Goal: Find specific page/section: Find specific page/section

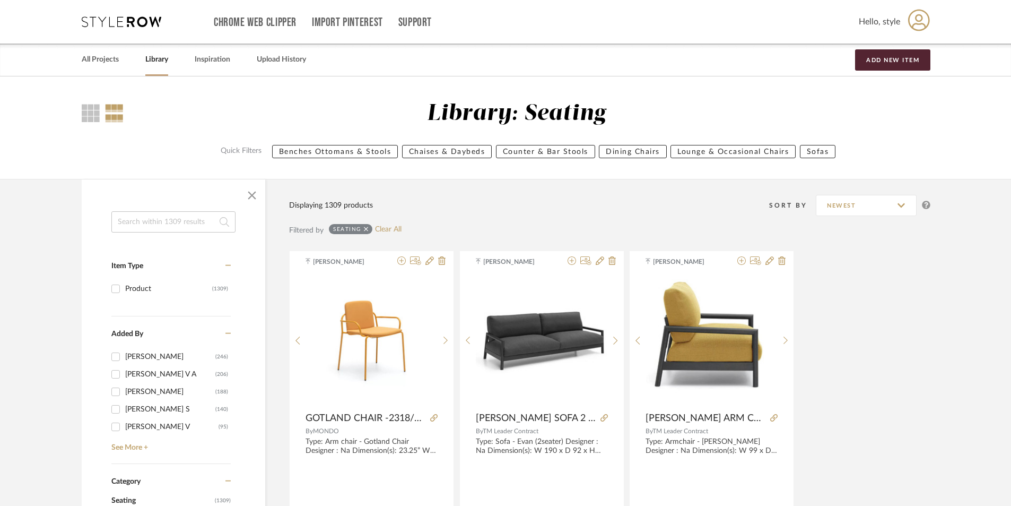
click at [162, 222] on input at bounding box center [173, 221] width 124 height 21
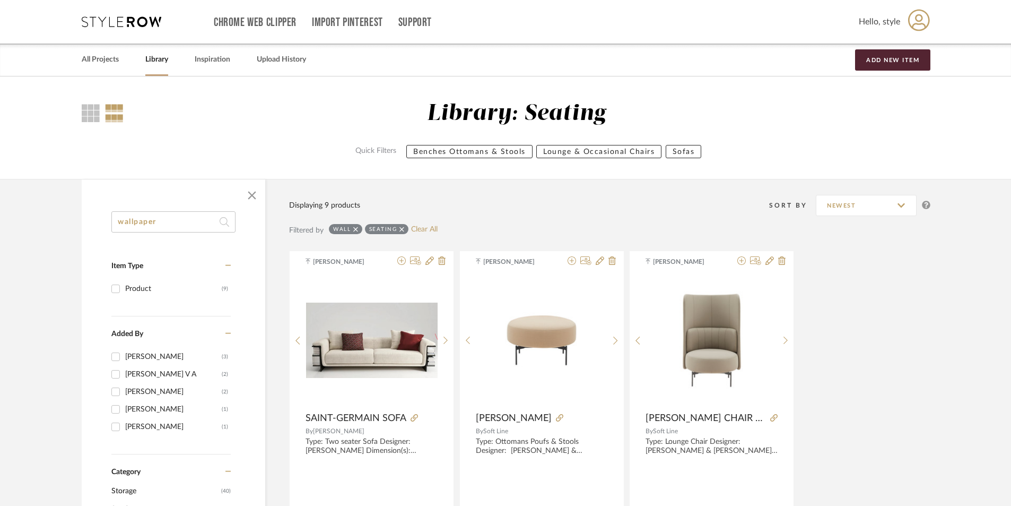
type input "wallpaper"
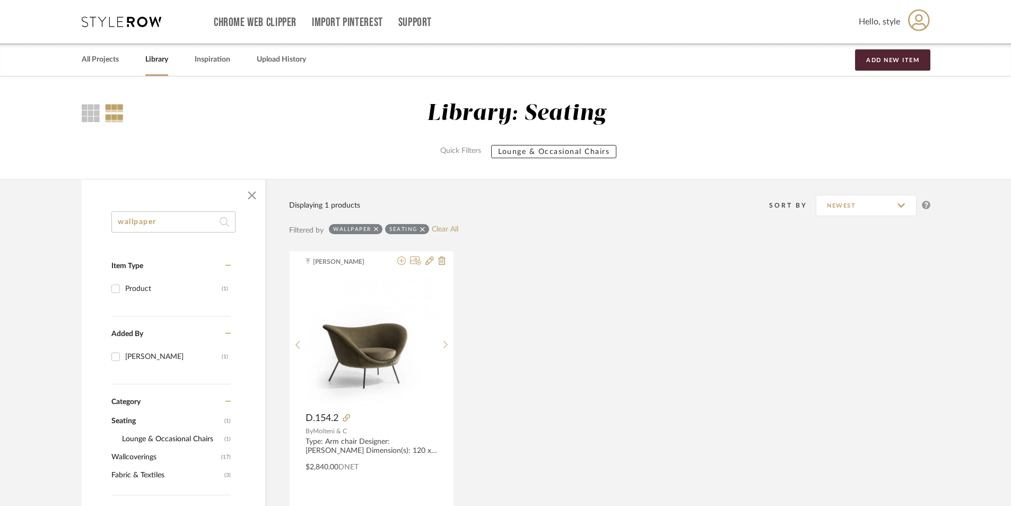
click at [421, 230] on icon at bounding box center [422, 229] width 5 height 5
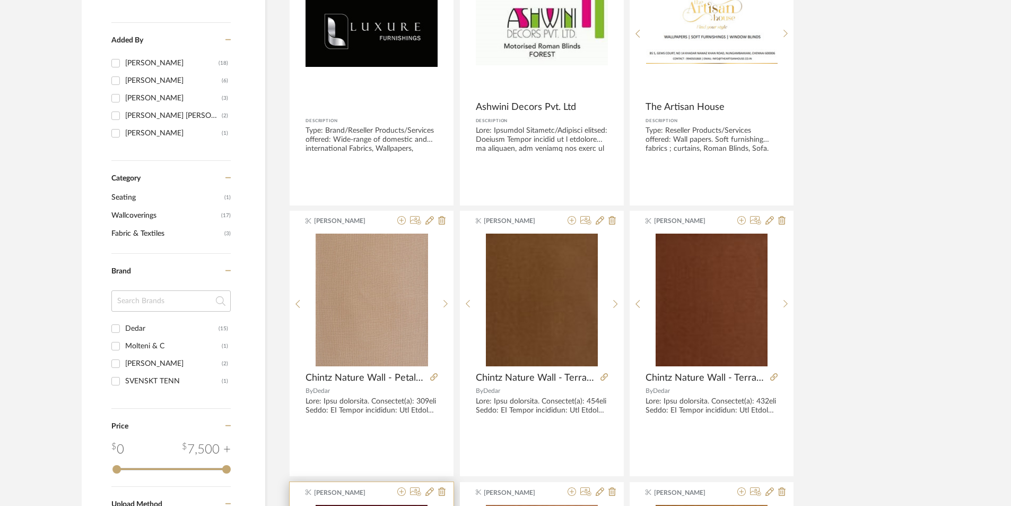
scroll to position [159, 0]
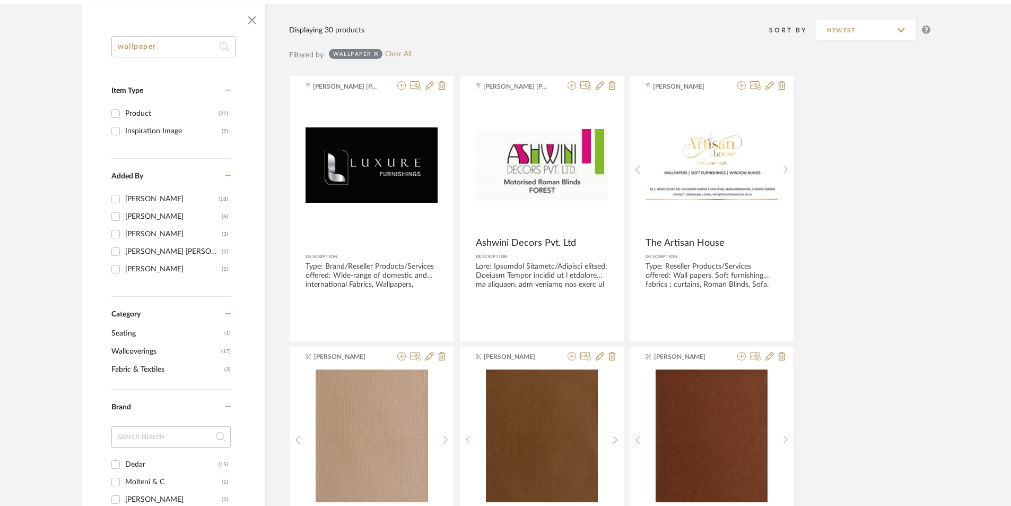
click at [134, 110] on div "Product" at bounding box center [171, 113] width 93 height 17
click at [124, 110] on input "Product (21)" at bounding box center [115, 113] width 17 height 17
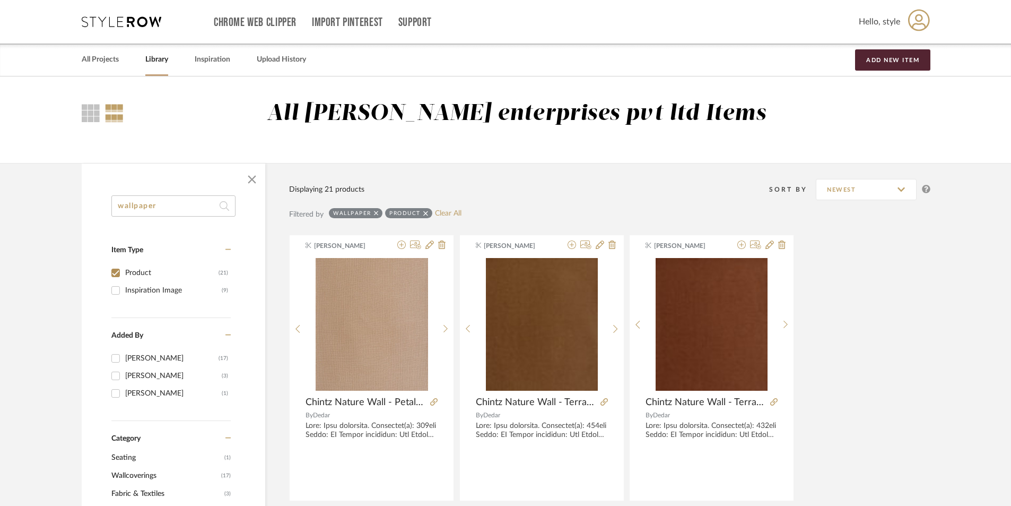
click at [119, 272] on input "Product (21)" at bounding box center [115, 272] width 17 height 17
checkbox input "false"
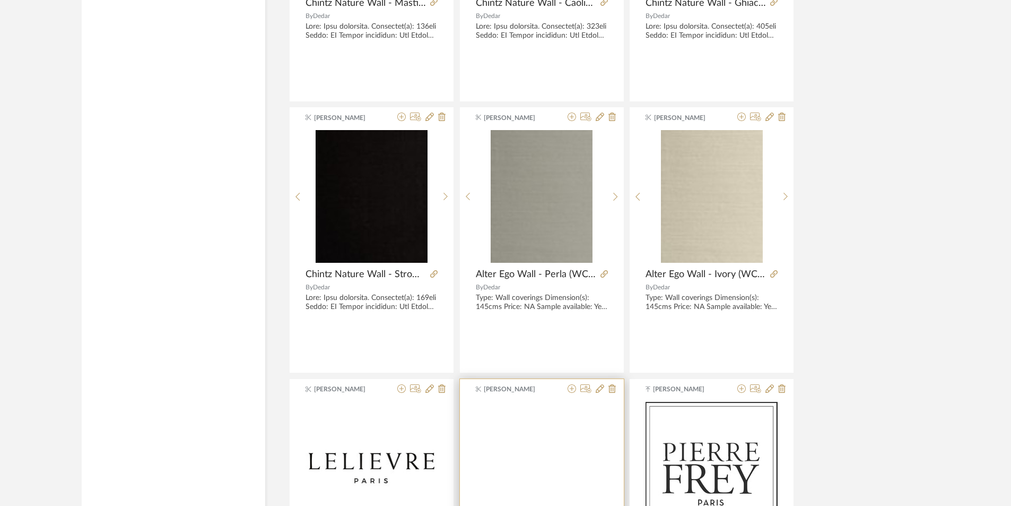
scroll to position [2016, 0]
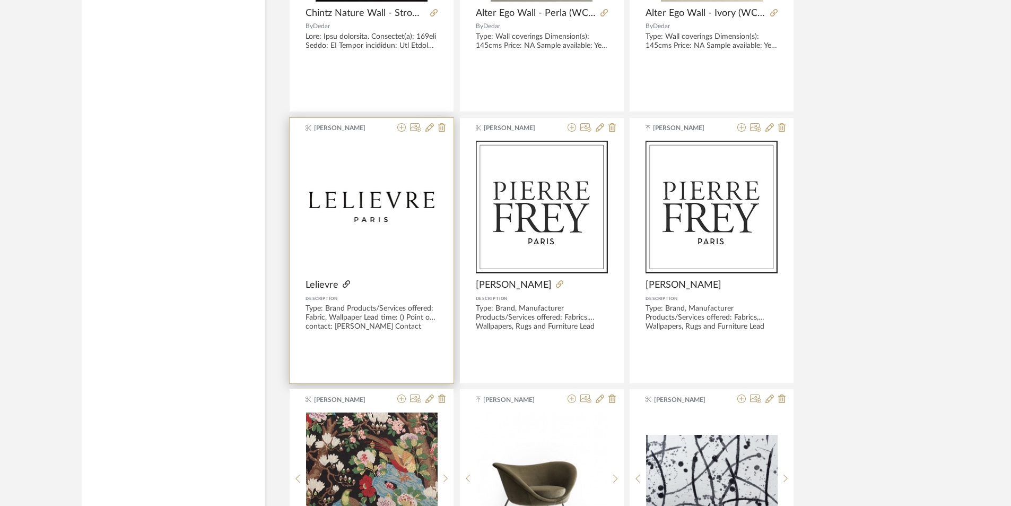
click at [348, 283] on icon at bounding box center [346, 283] width 7 height 7
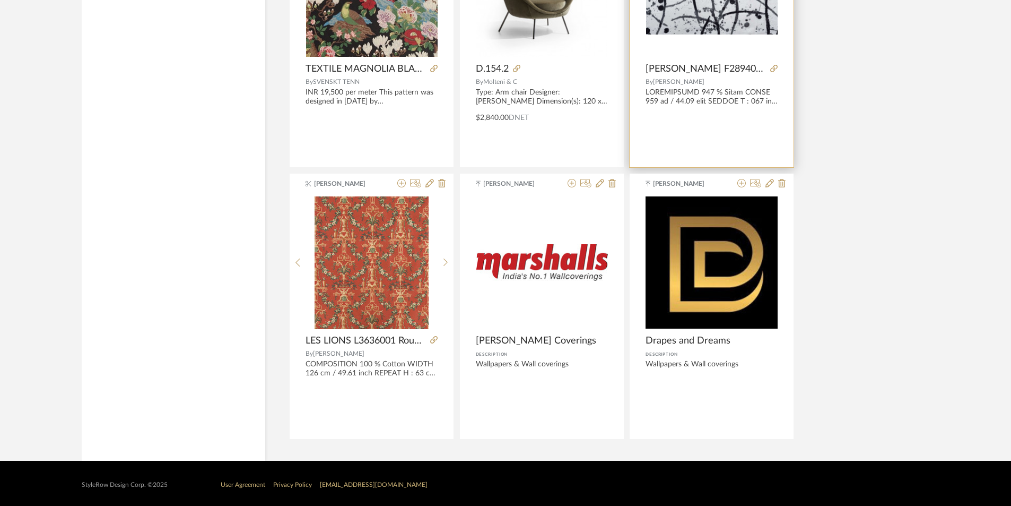
scroll to position [2507, 0]
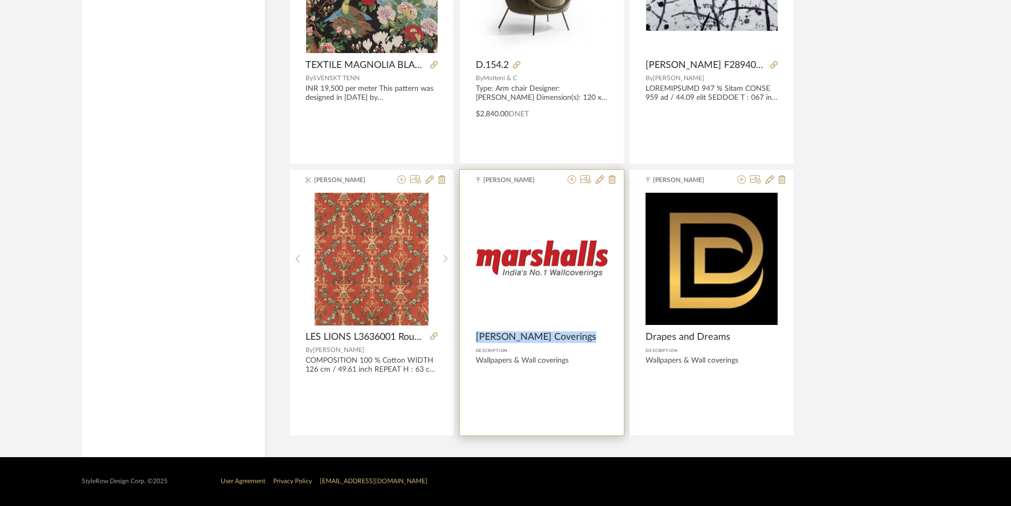
drag, startPoint x: 475, startPoint y: 335, endPoint x: 584, endPoint y: 338, distance: 108.8
click at [584, 338] on product-name "[PERSON_NAME] Coverings" at bounding box center [542, 337] width 164 height 12
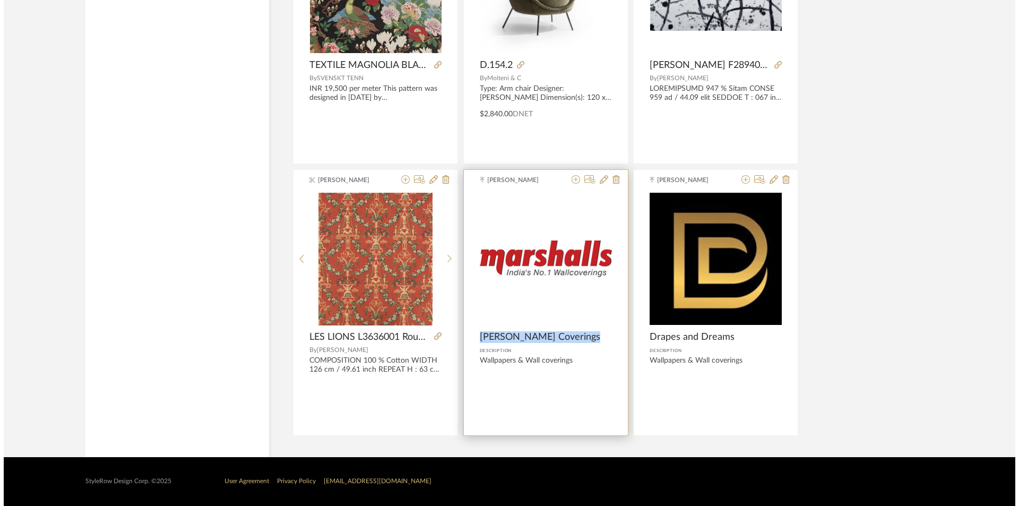
scroll to position [0, 0]
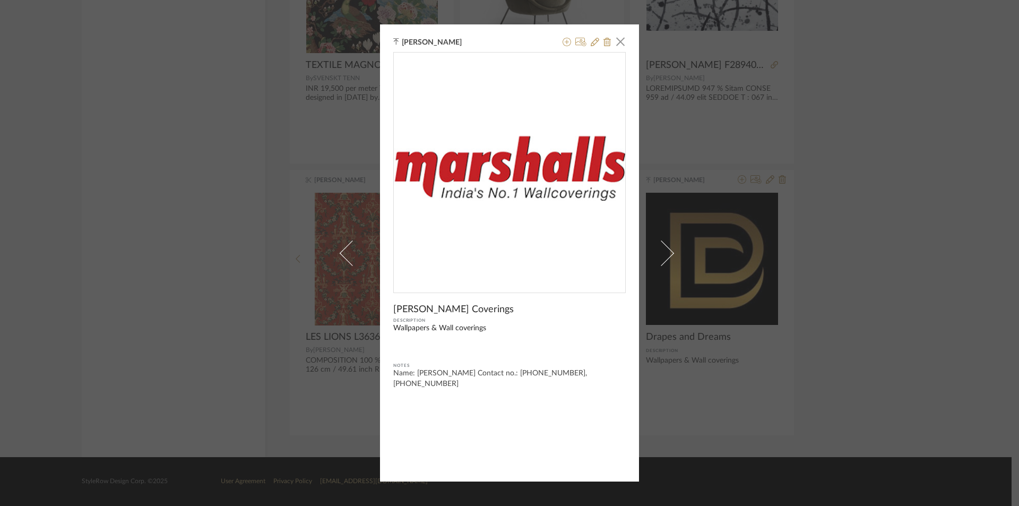
click at [826, 185] on div "[PERSON_NAME] × [PERSON_NAME] Coverings Description Wallpapers & Wall coverings…" at bounding box center [509, 253] width 1019 height 506
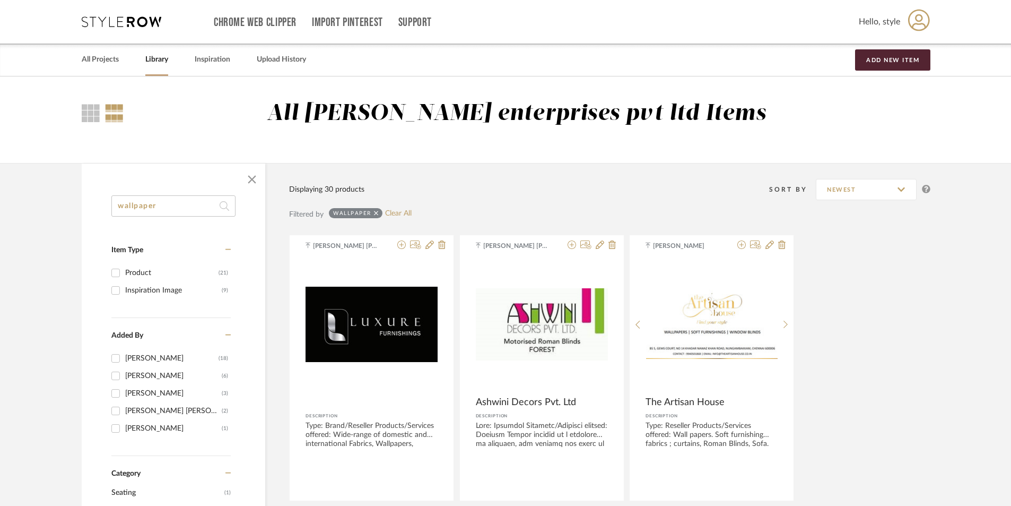
drag, startPoint x: 163, startPoint y: 202, endPoint x: 132, endPoint y: 227, distance: 39.9
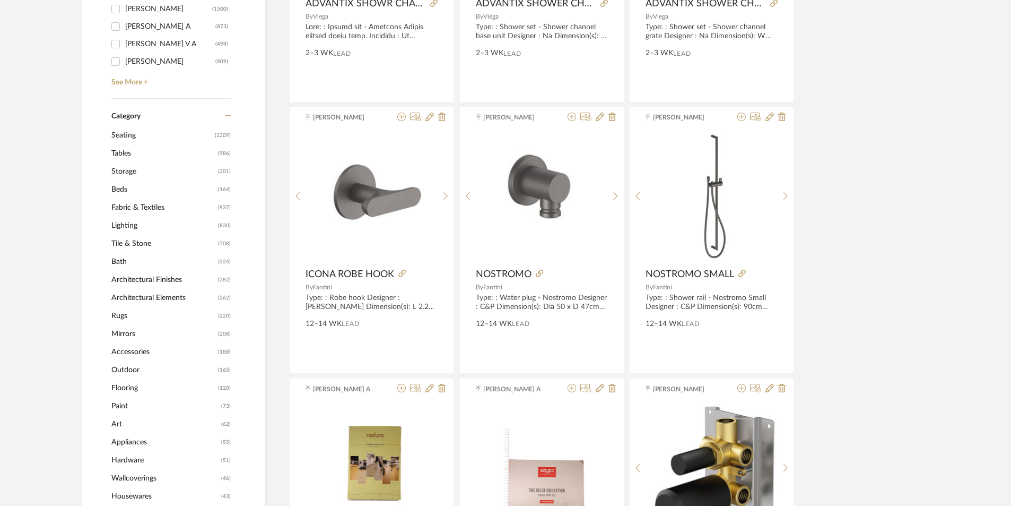
scroll to position [371, 0]
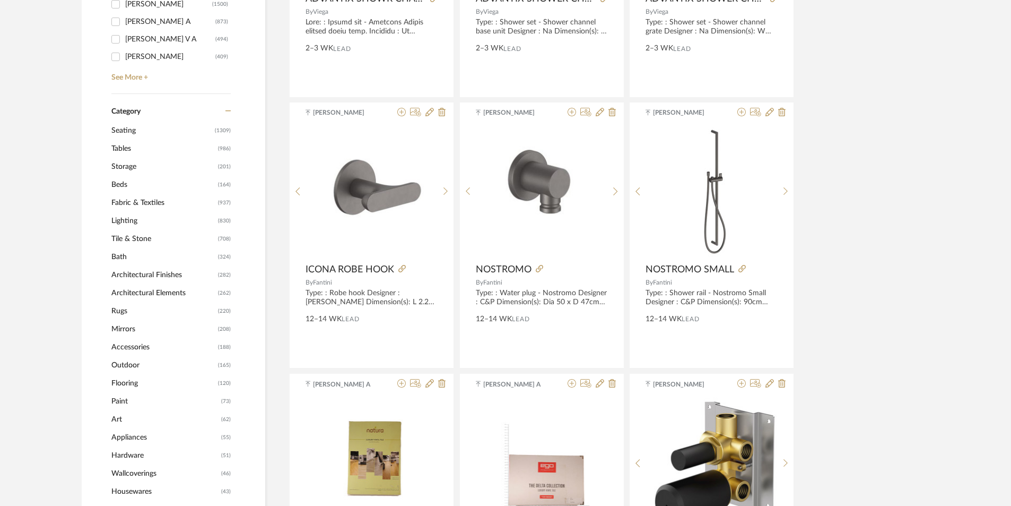
click at [149, 474] on span "Wallcoverings" at bounding box center [164, 473] width 107 height 18
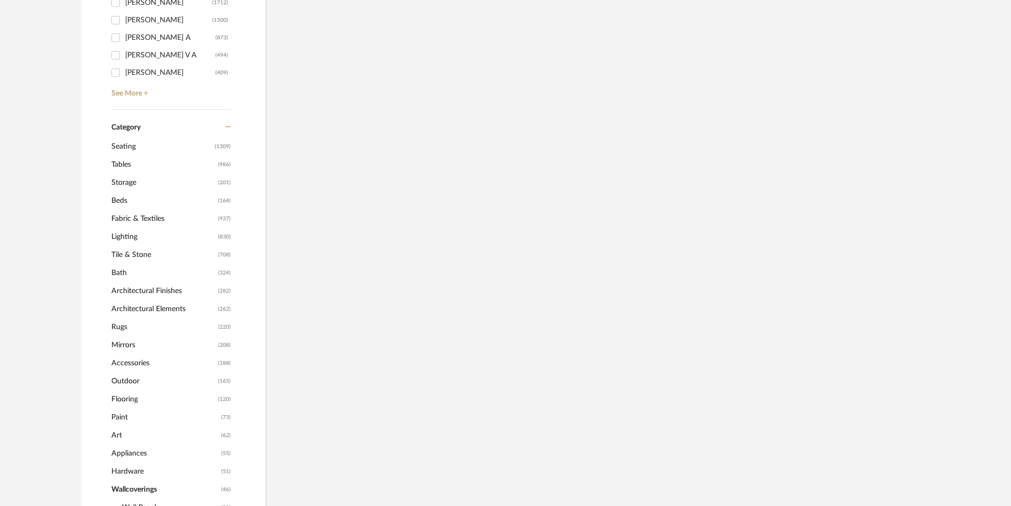
scroll to position [387, 0]
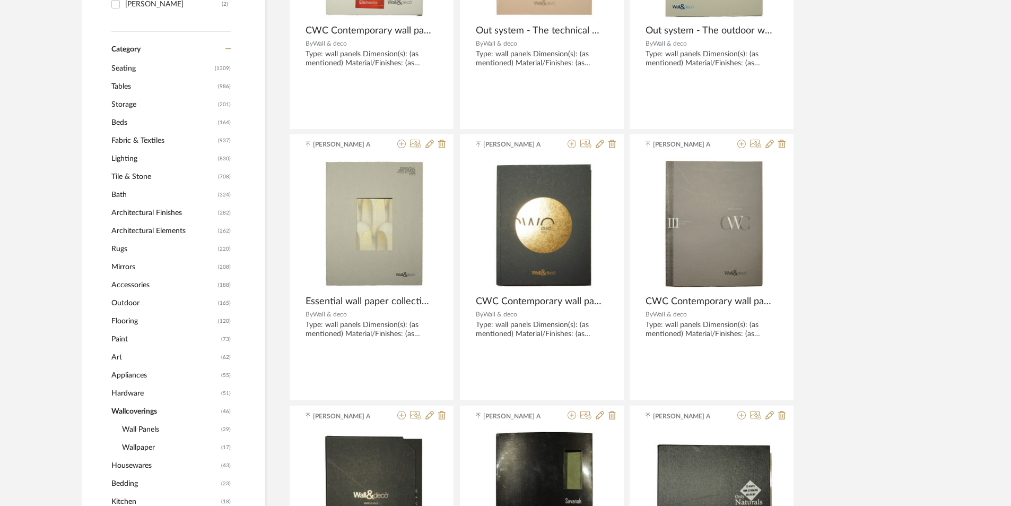
click at [144, 449] on span "Wallpaper" at bounding box center [170, 447] width 97 height 18
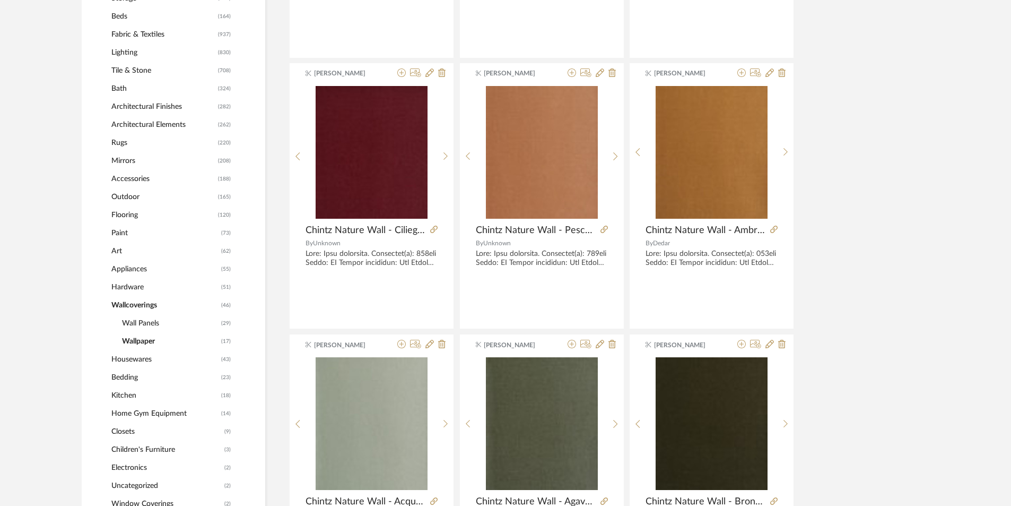
scroll to position [535, 0]
